Goal: Information Seeking & Learning: Learn about a topic

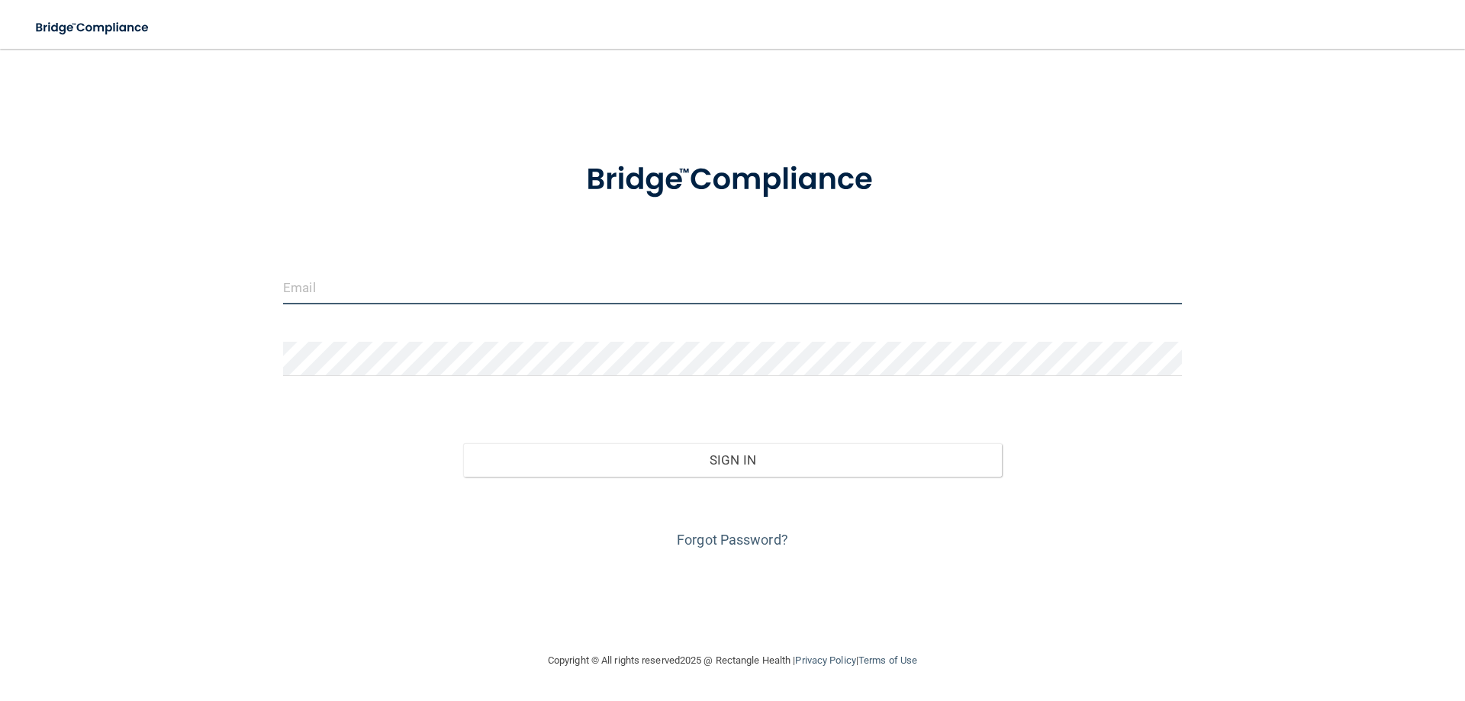
click at [530, 291] on input "email" at bounding box center [732, 287] width 899 height 34
type input "[EMAIL_ADDRESS][DOMAIN_NAME]"
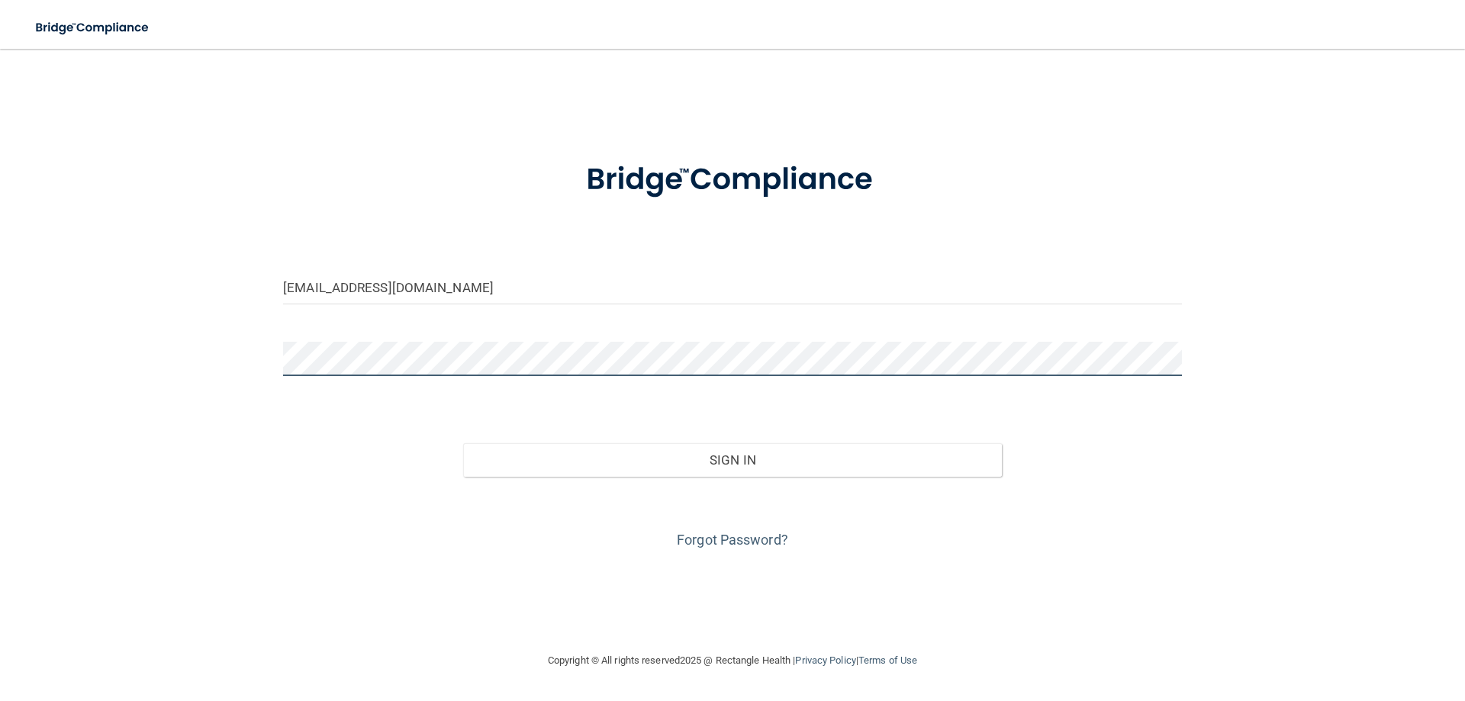
click at [463, 443] on button "Sign In" at bounding box center [732, 460] width 539 height 34
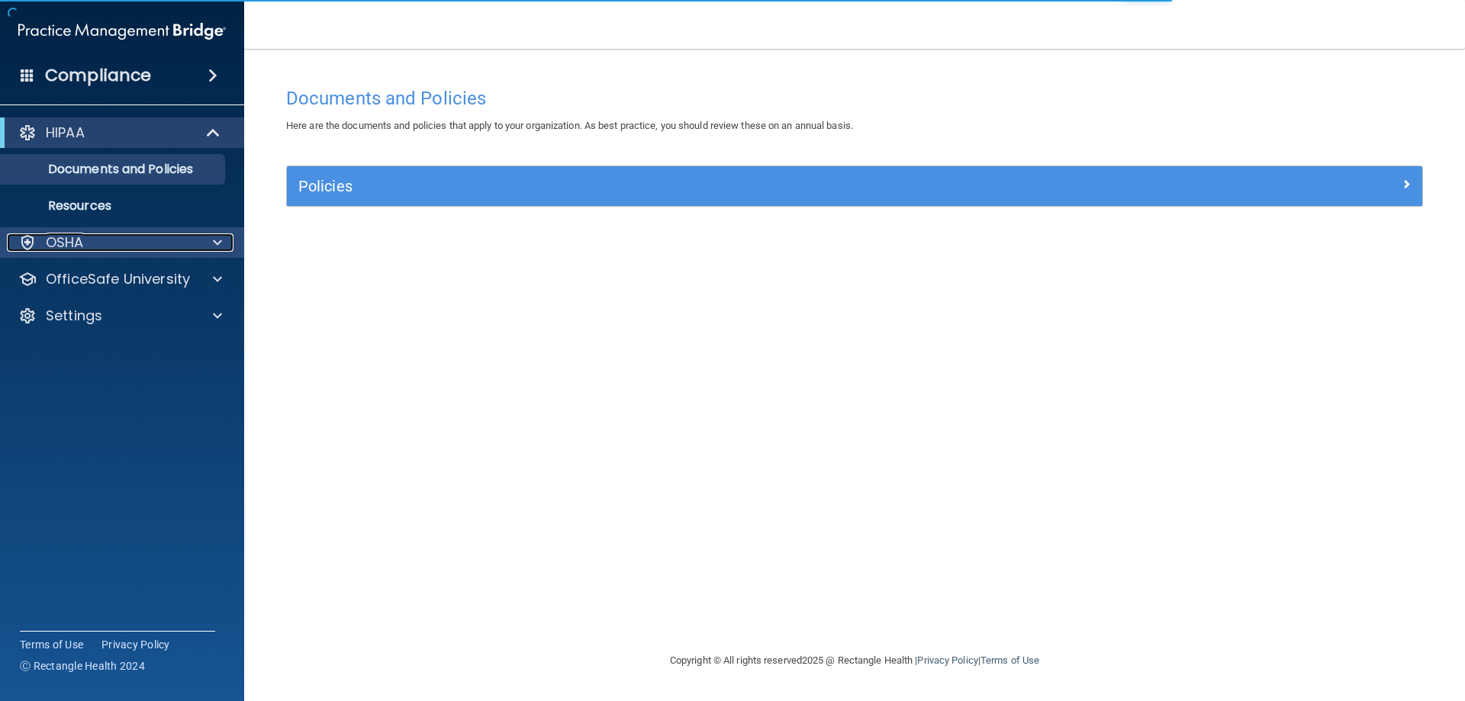
click at [148, 241] on div "OSHA" at bounding box center [101, 242] width 189 height 18
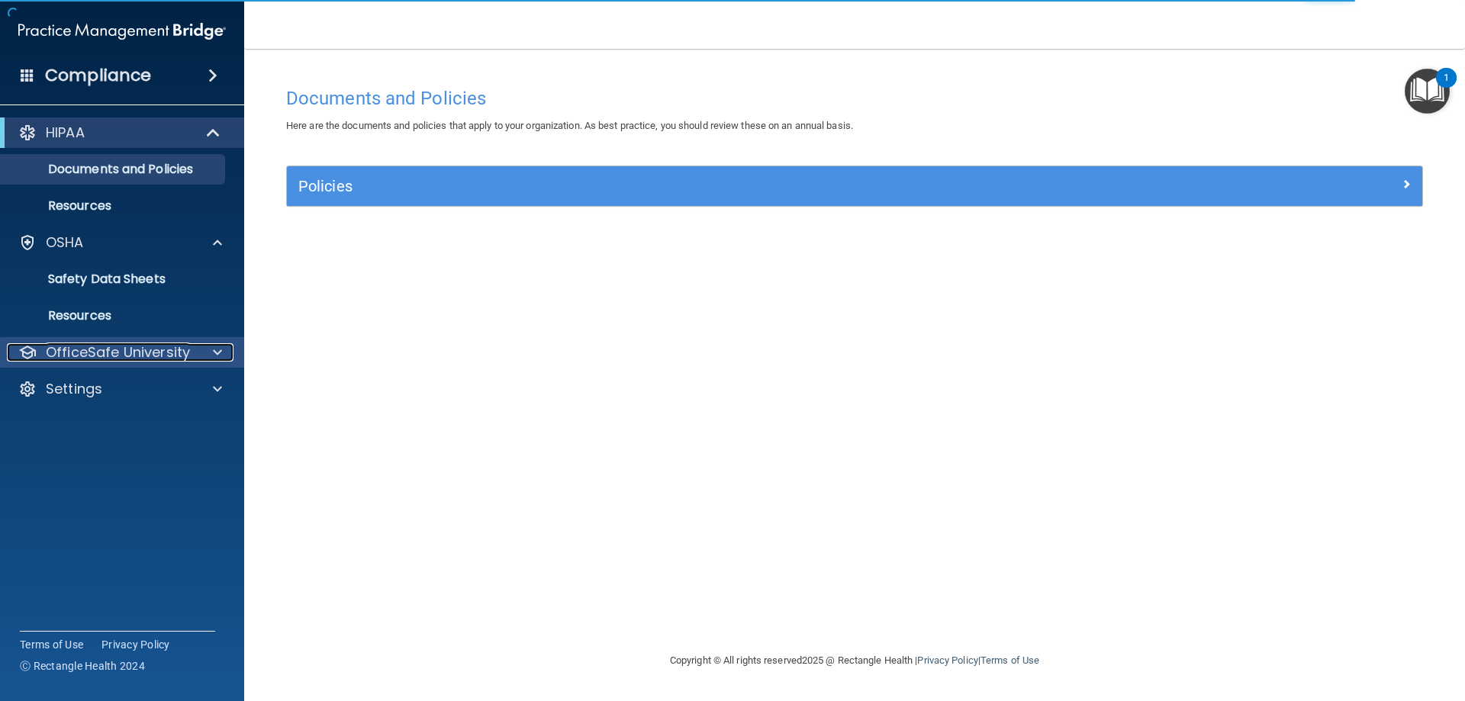
click at [141, 349] on p "OfficeSafe University" at bounding box center [118, 352] width 144 height 18
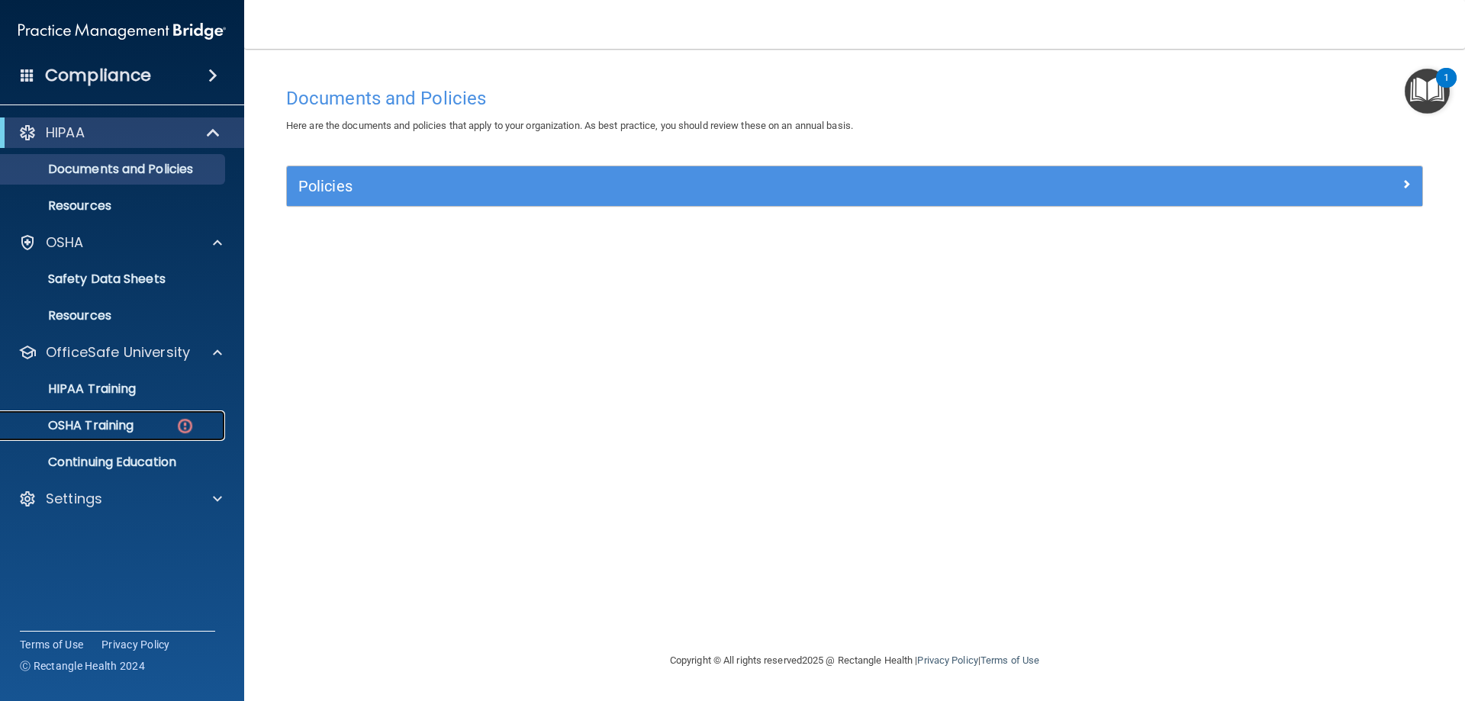
click at [114, 422] on p "OSHA Training" at bounding box center [72, 425] width 124 height 15
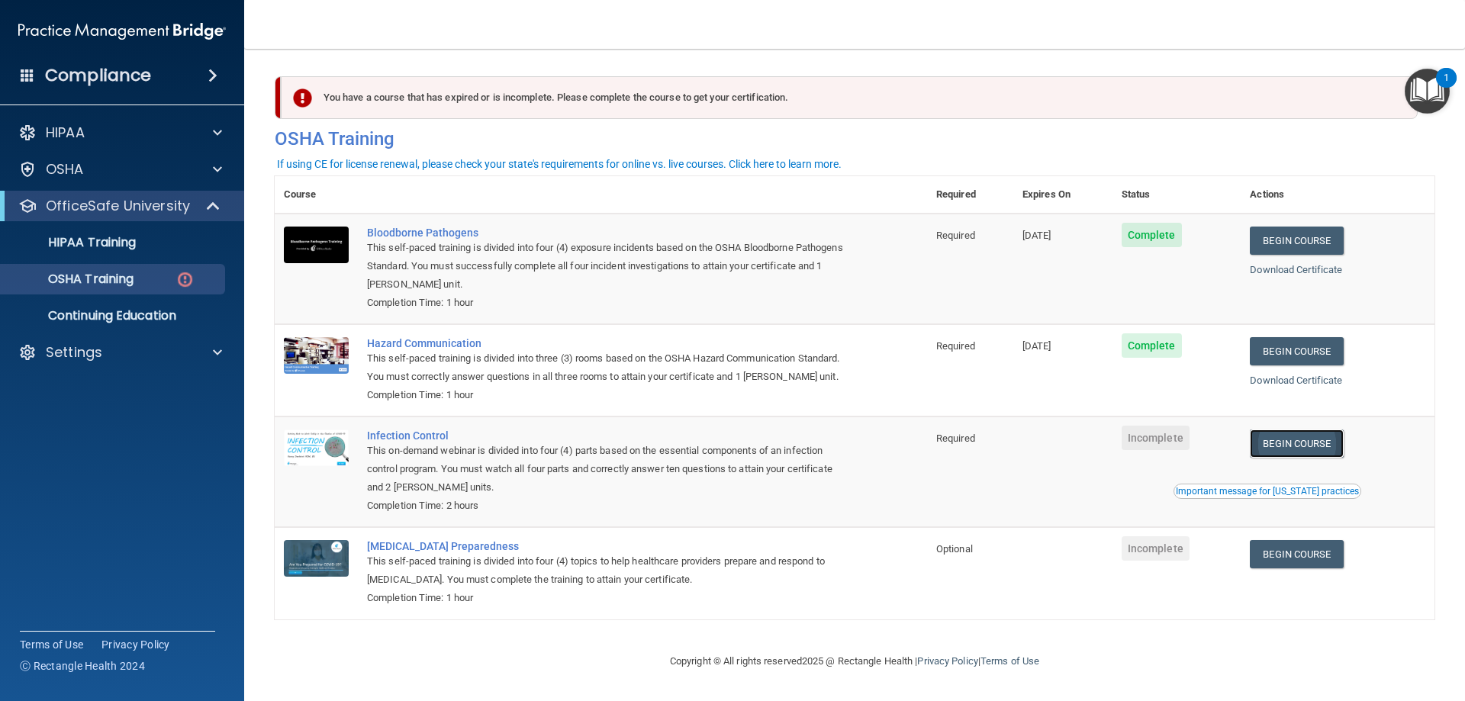
click at [1289, 458] on link "Begin Course" at bounding box center [1296, 444] width 93 height 28
